Goal: Find specific page/section: Find specific page/section

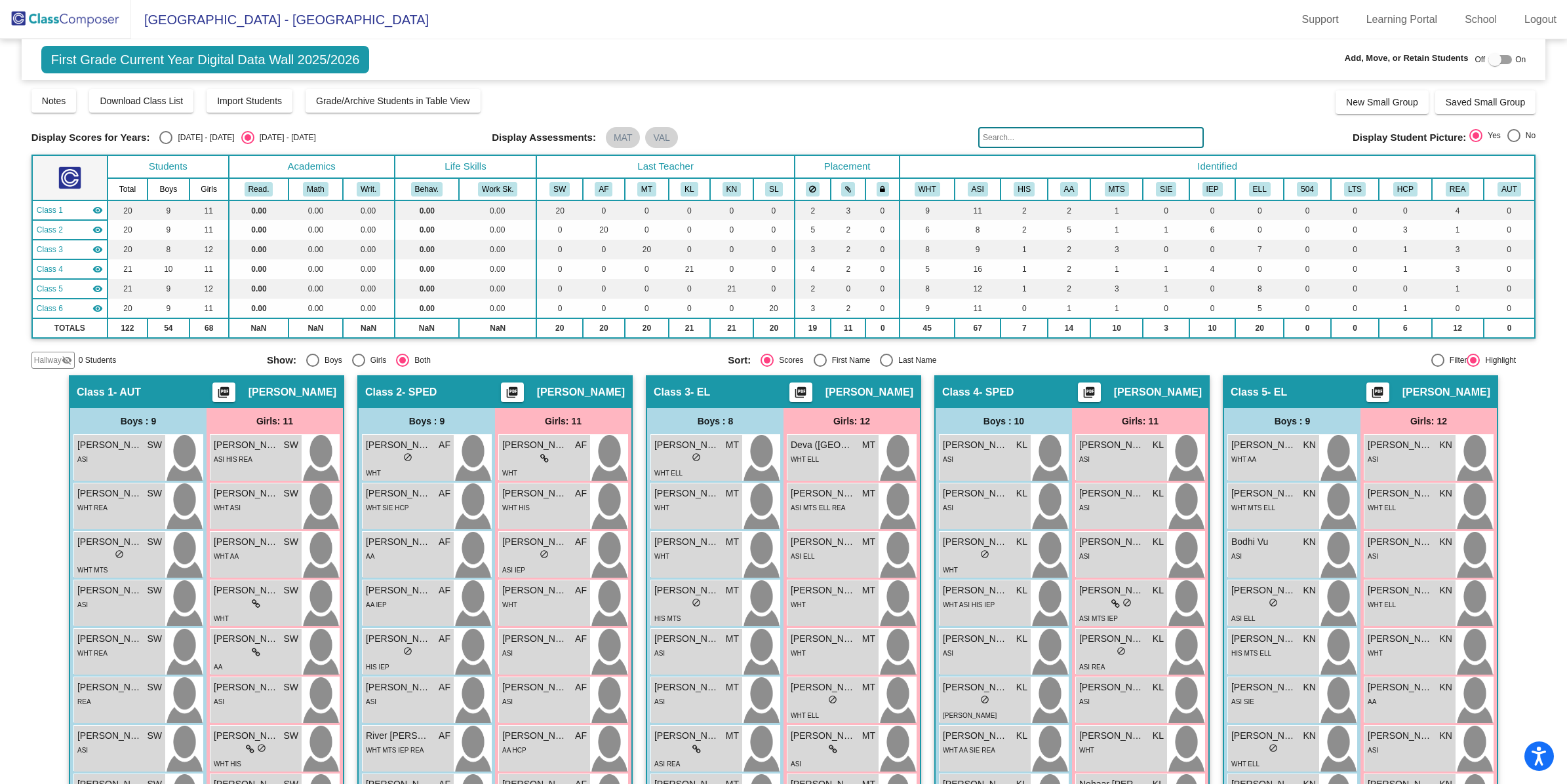
scroll to position [302, 0]
click at [94, 21] on img at bounding box center [65, 19] width 131 height 39
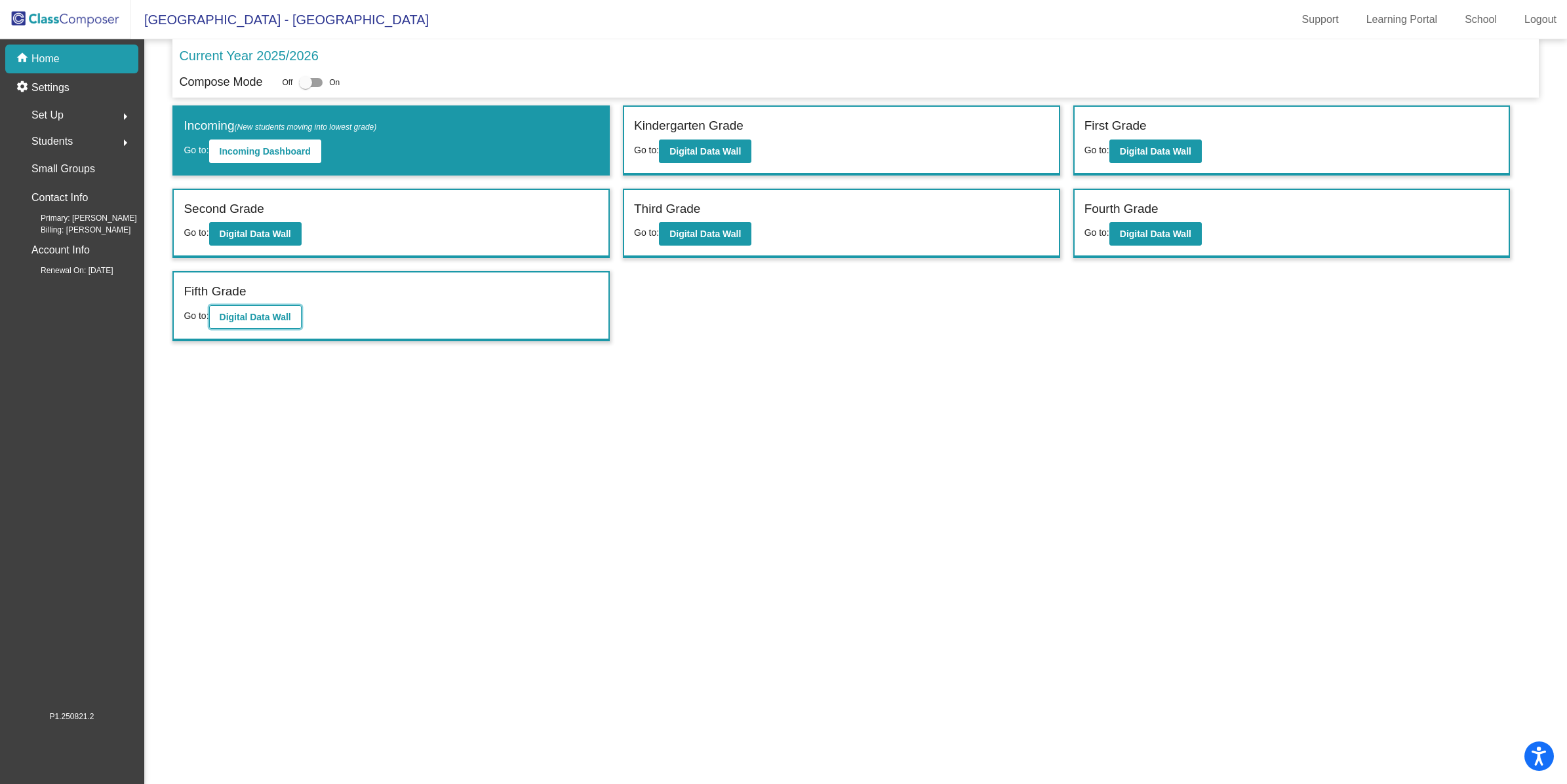
click at [296, 315] on button "Digital Data Wall" at bounding box center [254, 317] width 92 height 24
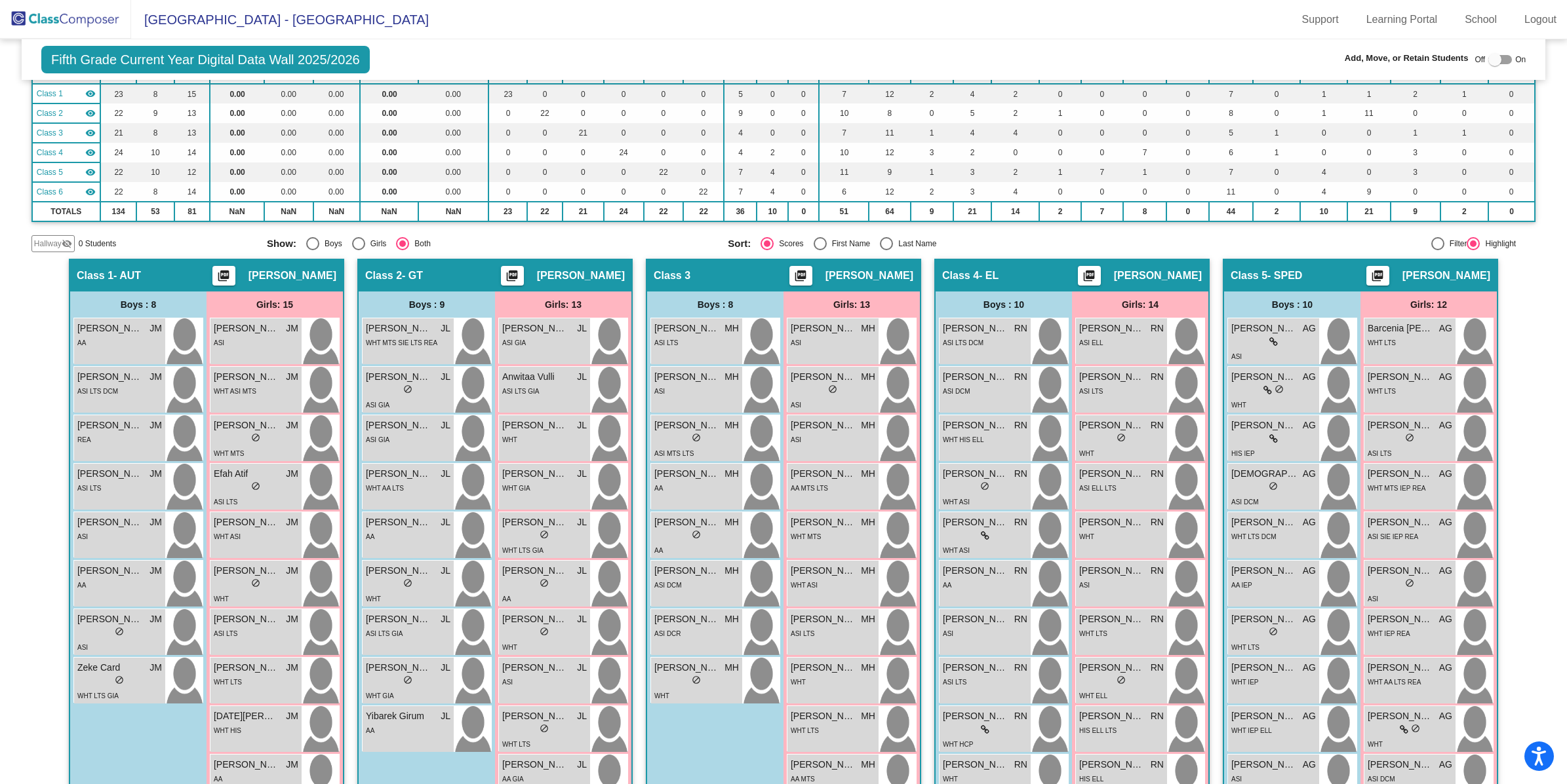
scroll to position [119, 0]
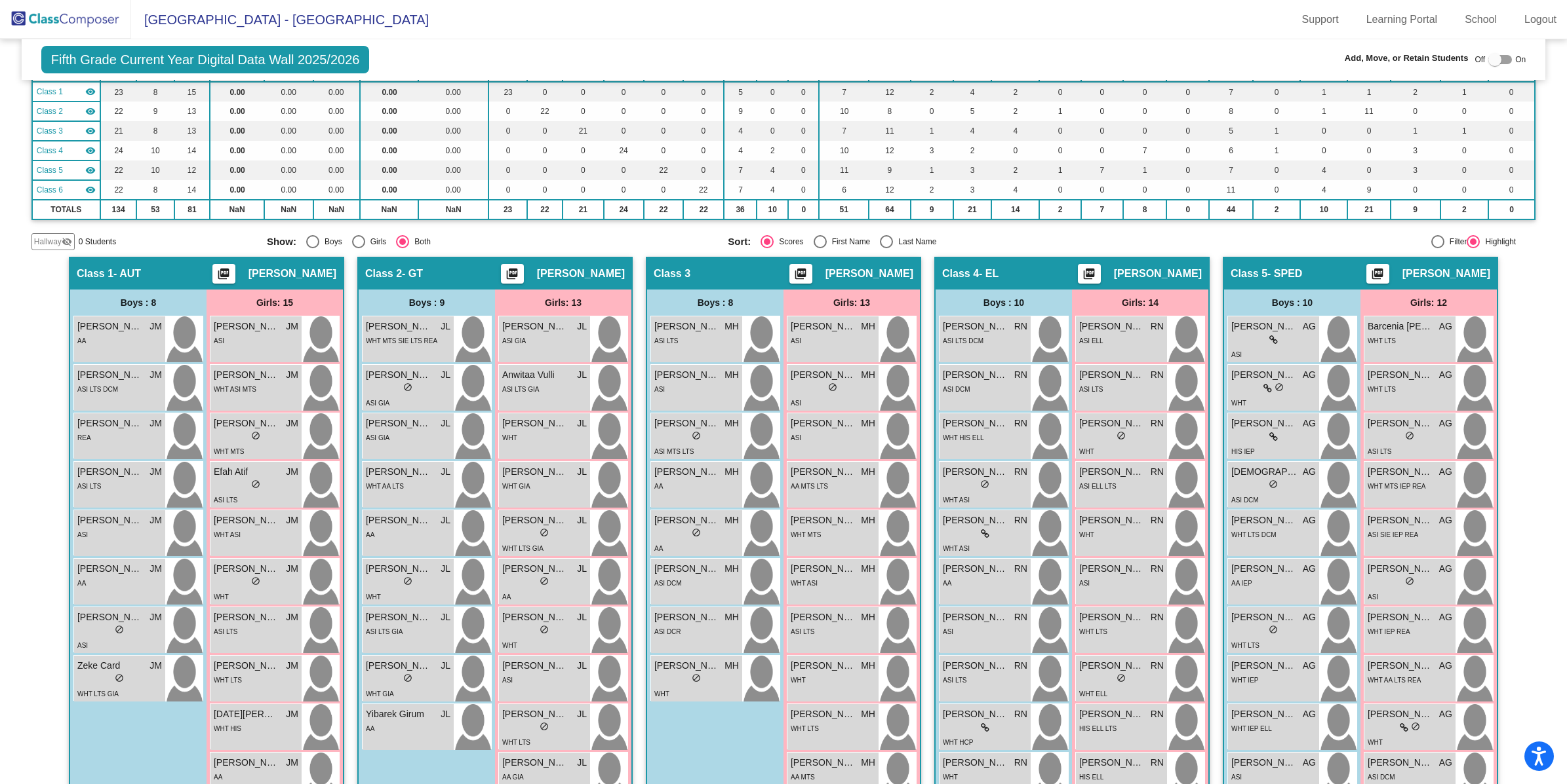
click at [27, 23] on img at bounding box center [65, 19] width 131 height 39
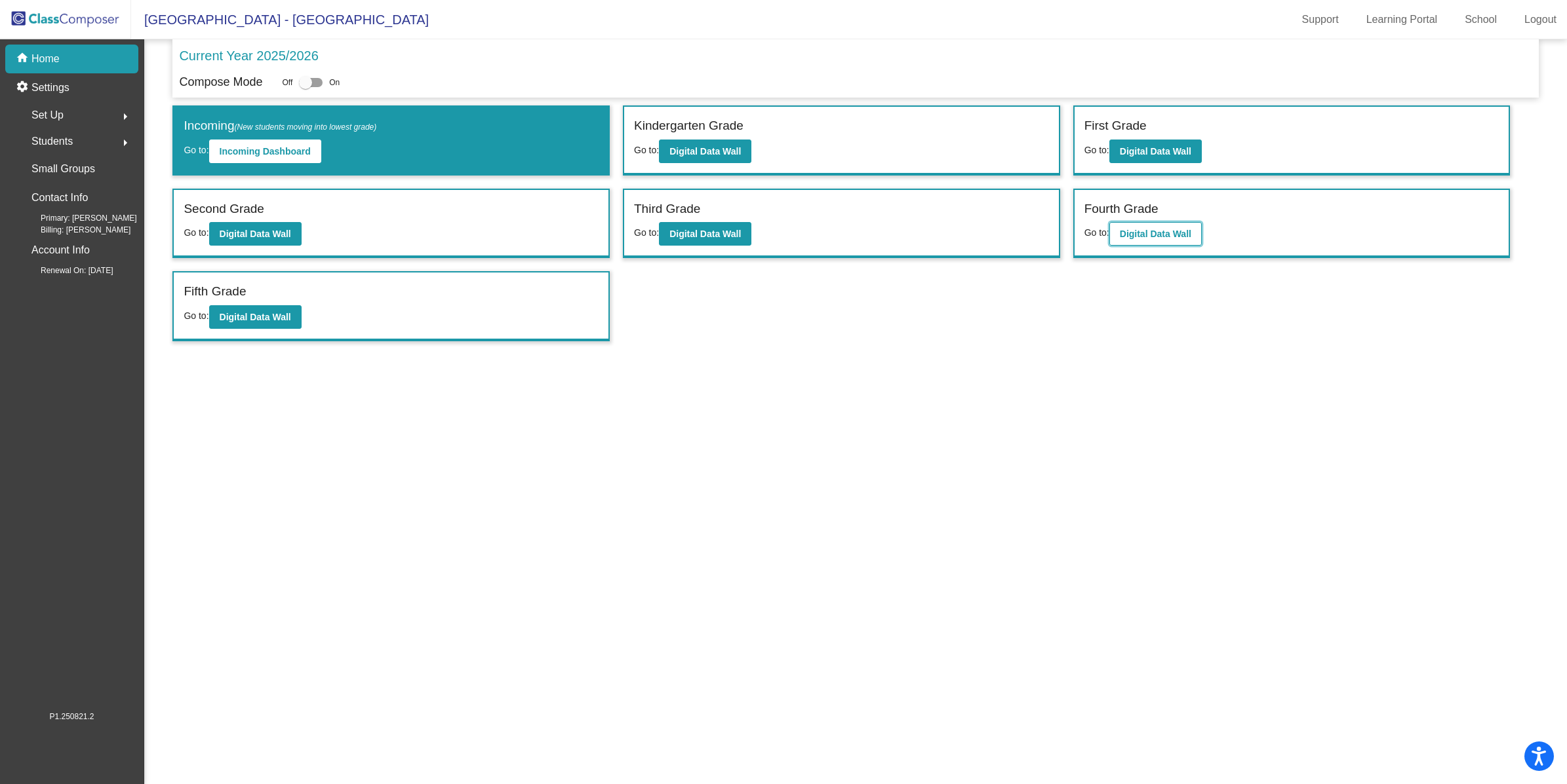
click at [1135, 233] on b "Digital Data Wall" at bounding box center [1155, 233] width 71 height 10
